Goal: Task Accomplishment & Management: Manage account settings

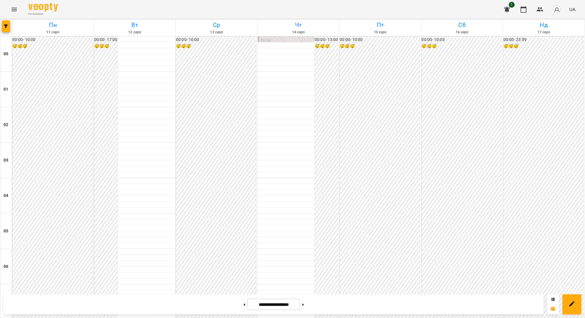
click at [14, 12] on icon "Menu" at bounding box center [14, 9] width 7 height 7
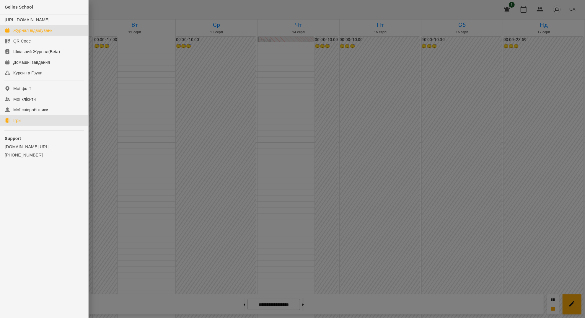
click at [31, 126] on link "Ігри" at bounding box center [44, 120] width 88 height 11
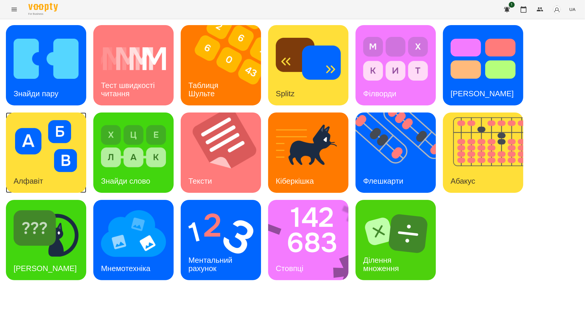
click at [38, 173] on div "Алфавіт" at bounding box center [28, 180] width 45 height 23
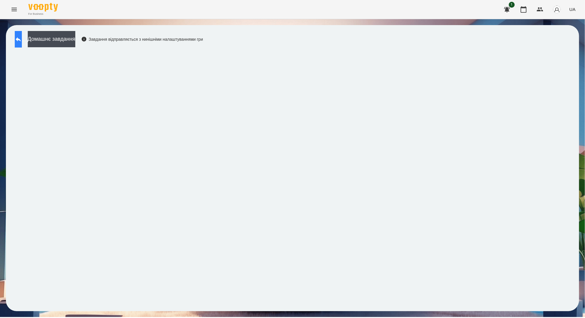
click at [19, 37] on button at bounding box center [18, 39] width 7 height 17
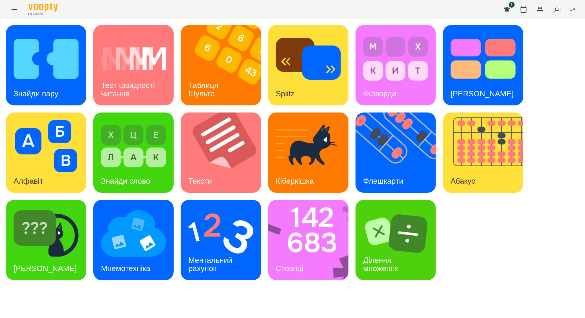
click at [178, 66] on div "Знайди пару Тест швидкості читання Таблиця [PERSON_NAME] Splitz Філворди Тест С…" at bounding box center [292, 152] width 573 height 255
click at [196, 66] on img at bounding box center [225, 65] width 88 height 80
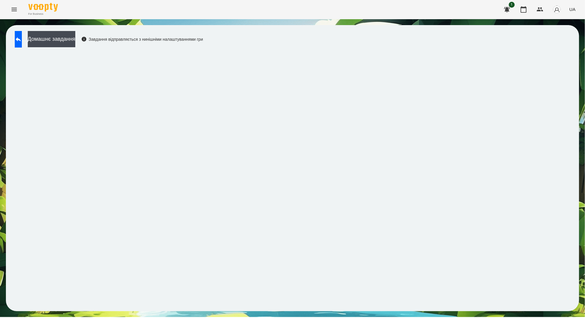
click at [261, 28] on div "Домашнє завдання Завдання відправляється з нинішніми налаштуваннями гри" at bounding box center [292, 168] width 573 height 286
click at [15, 12] on icon "Menu" at bounding box center [14, 9] width 7 height 7
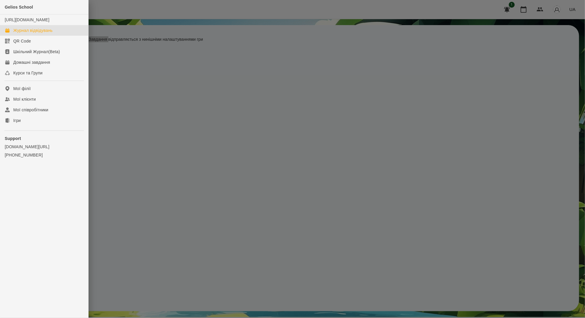
click at [17, 33] on div "Журнал відвідувань" at bounding box center [32, 30] width 39 height 6
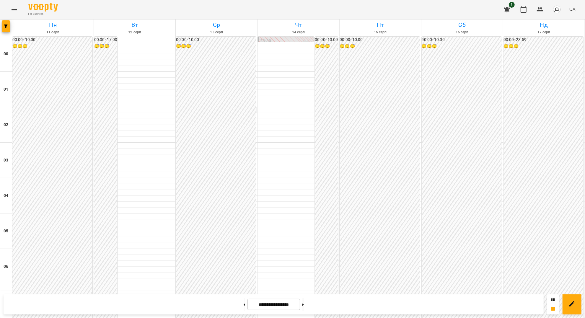
scroll to position [472, 0]
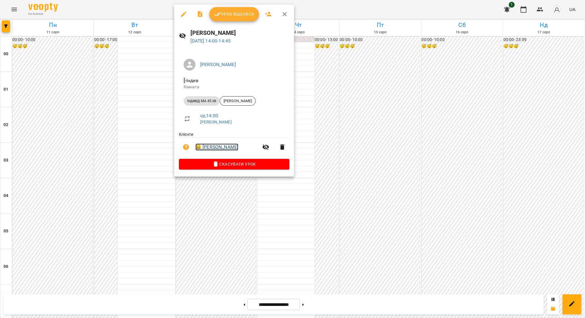
click at [223, 150] on link "😀 [PERSON_NAME]" at bounding box center [216, 146] width 43 height 7
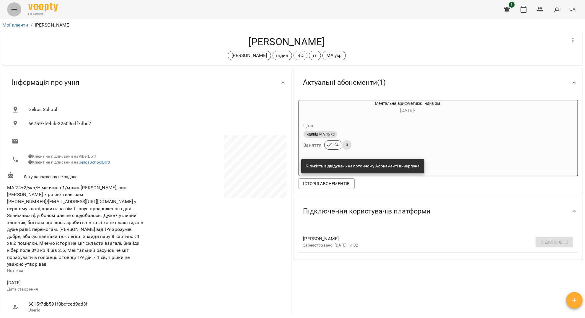
click at [14, 9] on icon "Menu" at bounding box center [14, 10] width 5 height 4
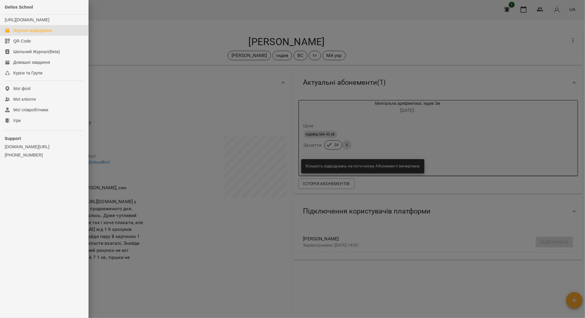
click at [37, 33] on div "Журнал відвідувань" at bounding box center [32, 30] width 39 height 6
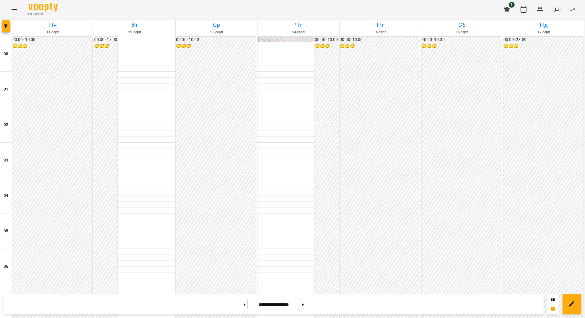
scroll to position [551, 0]
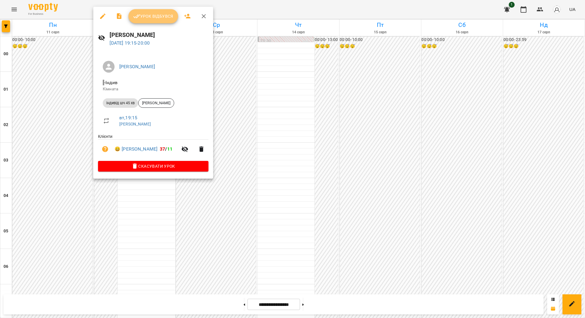
click at [161, 19] on span "Урок відбувся" at bounding box center [153, 16] width 40 height 7
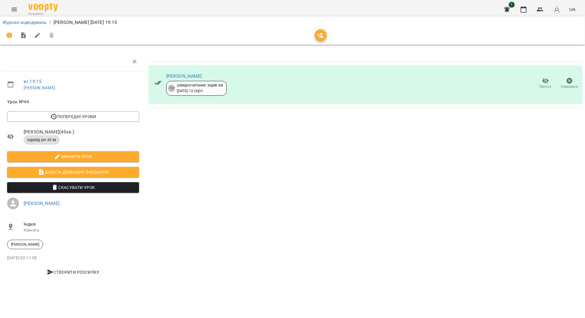
click at [551, 81] on span "Прогул" at bounding box center [545, 83] width 17 height 12
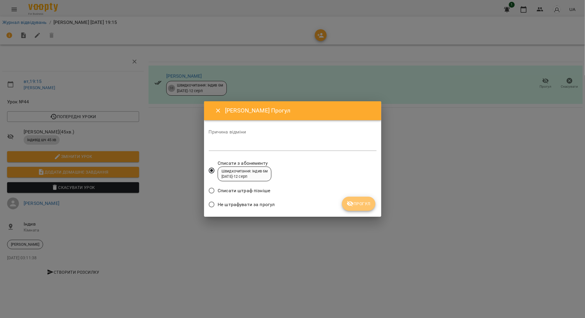
click at [365, 203] on span "Прогул" at bounding box center [358, 203] width 24 height 7
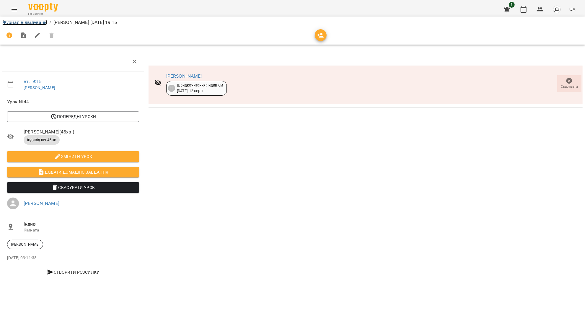
click at [36, 23] on link "Журнал відвідувань" at bounding box center [24, 22] width 45 height 6
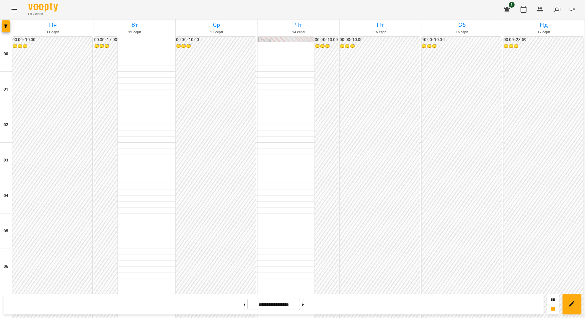
scroll to position [595, 0]
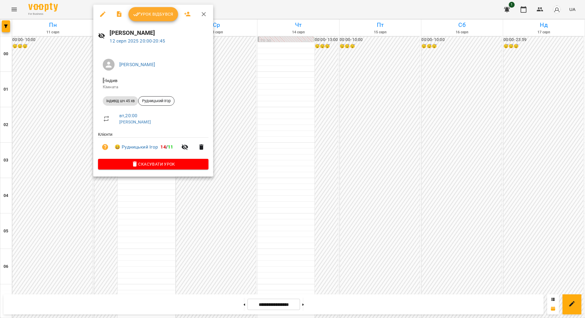
click at [159, 9] on button "Урок відбувся" at bounding box center [153, 14] width 50 height 14
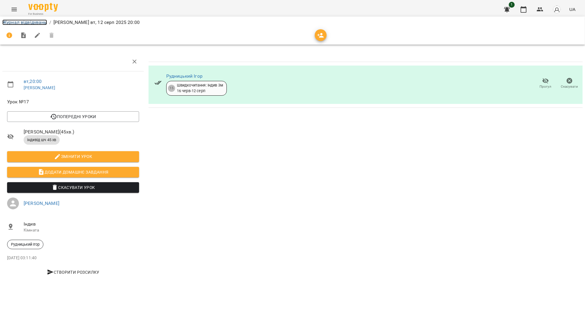
click at [43, 22] on link "Журнал відвідувань" at bounding box center [24, 22] width 45 height 6
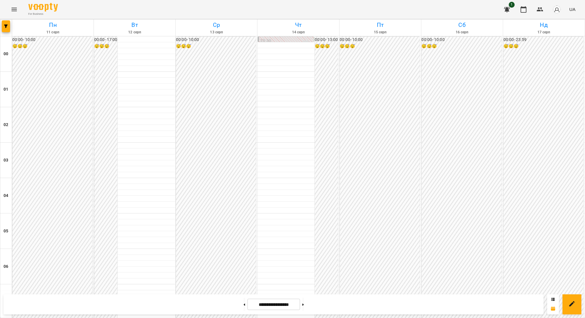
scroll to position [236, 0]
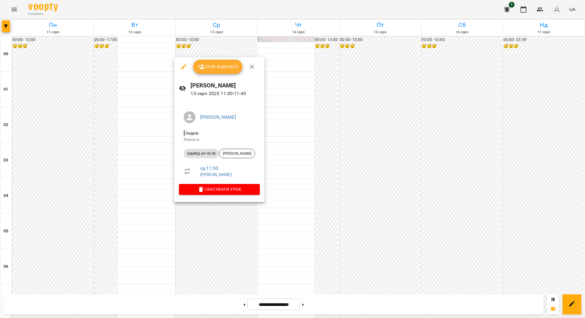
click at [182, 68] on icon "button" at bounding box center [183, 66] width 5 height 5
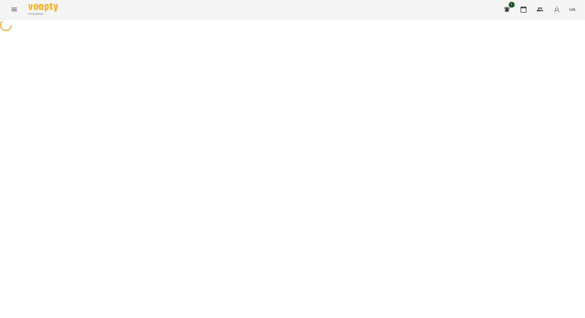
select select "**********"
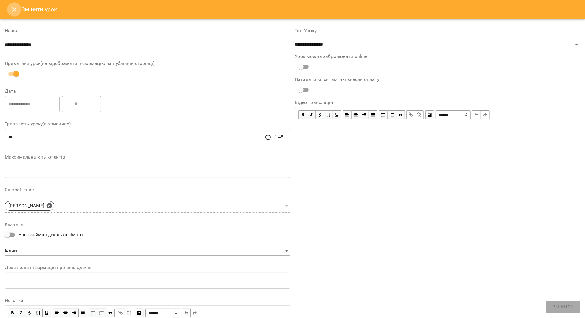
click at [14, 9] on icon "Close" at bounding box center [14, 9] width 4 height 4
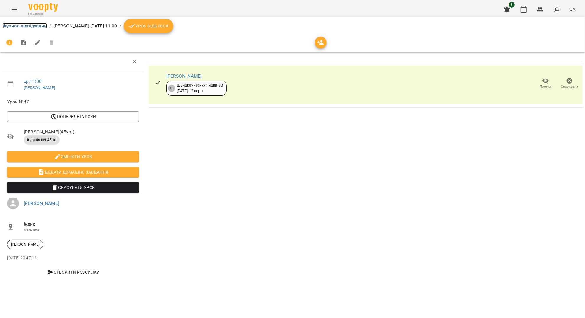
click at [25, 25] on link "Журнал відвідувань" at bounding box center [24, 26] width 45 height 6
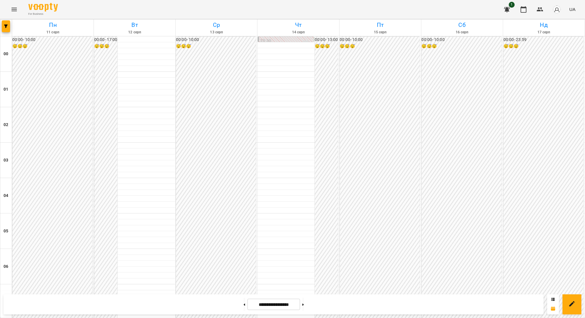
scroll to position [590, 0]
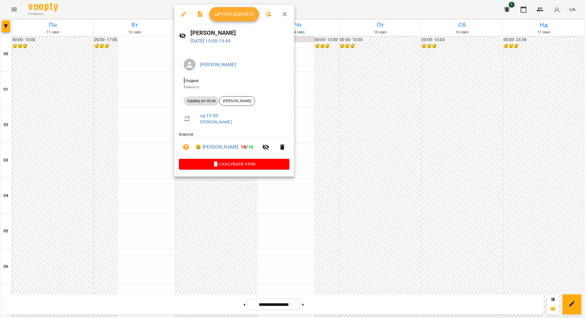
drag, startPoint x: 284, startPoint y: 11, endPoint x: 281, endPoint y: 15, distance: 4.9
click at [284, 11] on icon "button" at bounding box center [284, 14] width 7 height 7
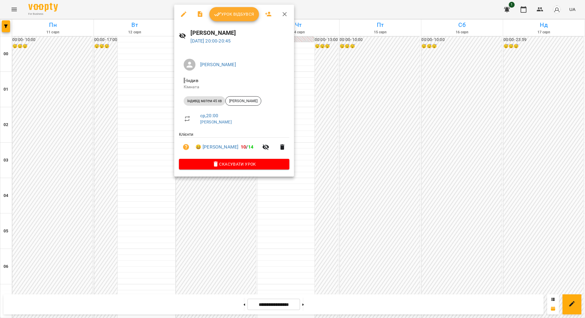
click at [286, 13] on icon "button" at bounding box center [284, 14] width 7 height 7
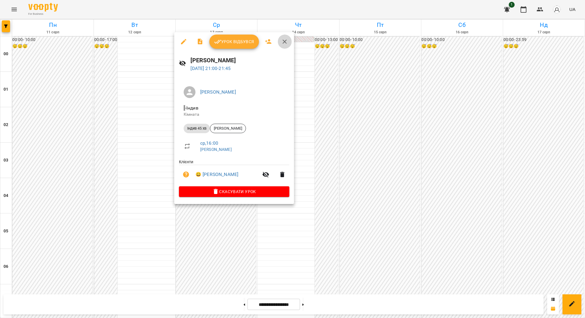
click at [282, 42] on icon "button" at bounding box center [284, 41] width 7 height 7
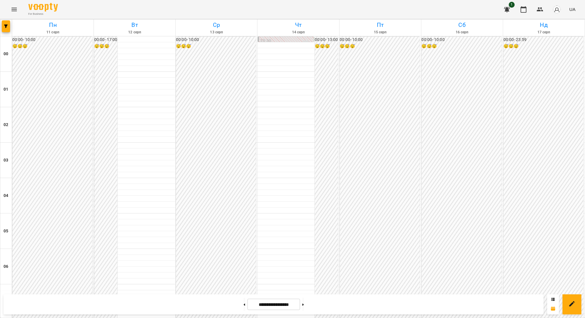
scroll to position [595, 0]
